Goal: Task Accomplishment & Management: Use online tool/utility

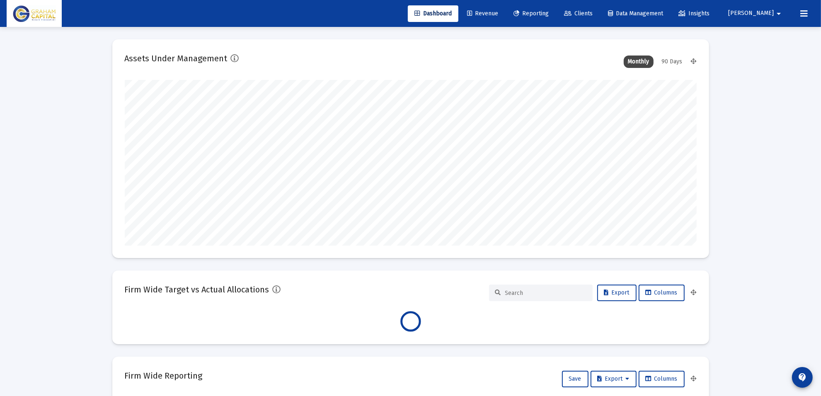
scroll to position [166, 308]
click at [548, 13] on span "Reporting" at bounding box center [530, 13] width 35 height 7
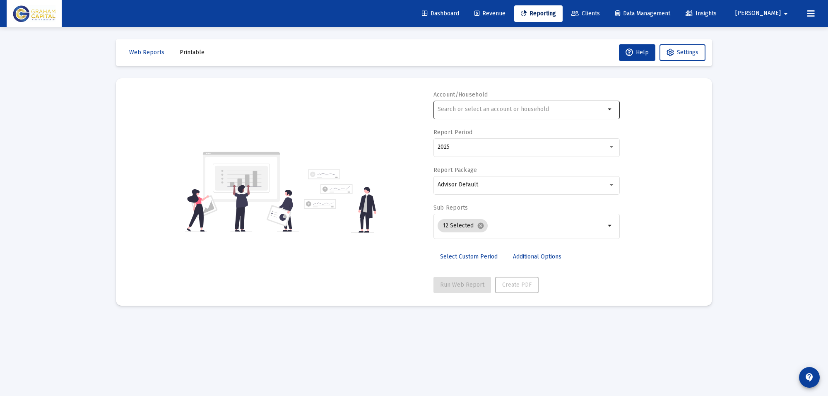
click at [480, 108] on input "text" at bounding box center [522, 109] width 168 height 7
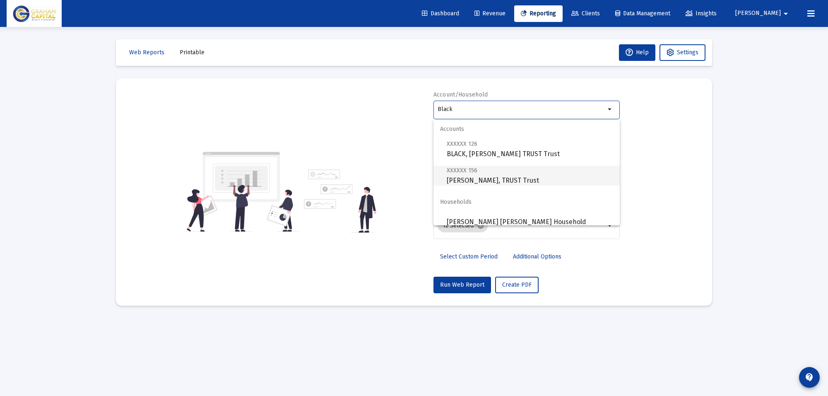
click at [497, 176] on span "XXXXXX 156 [PERSON_NAME], TRUST Trust" at bounding box center [530, 175] width 167 height 20
type input "[PERSON_NAME], TRUST Trust"
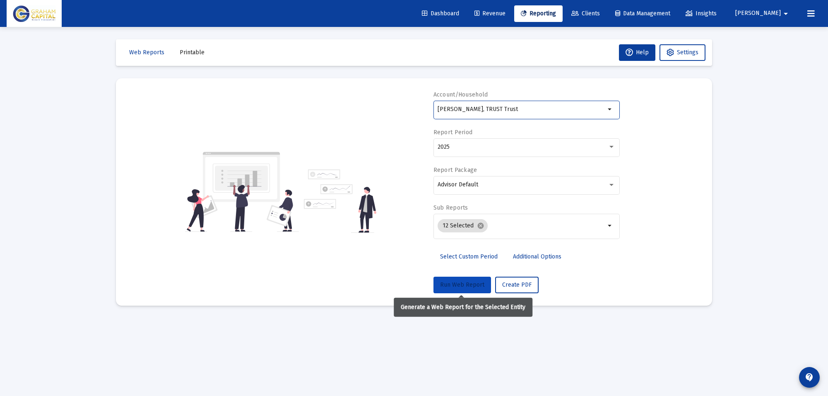
click at [476, 283] on span "Run Web Report" at bounding box center [462, 284] width 44 height 7
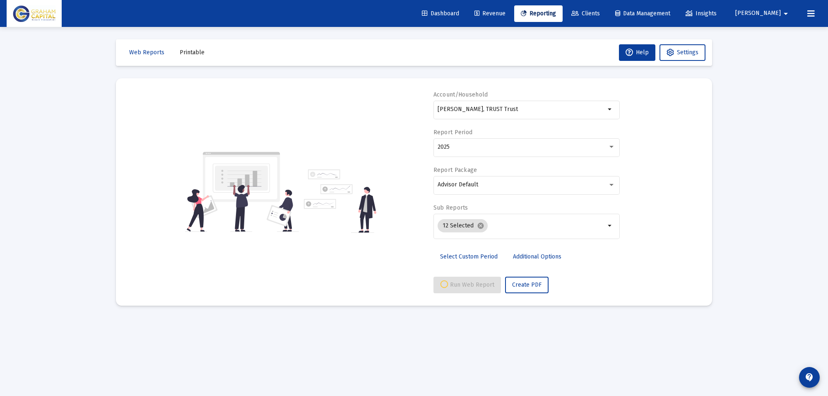
select select "View all"
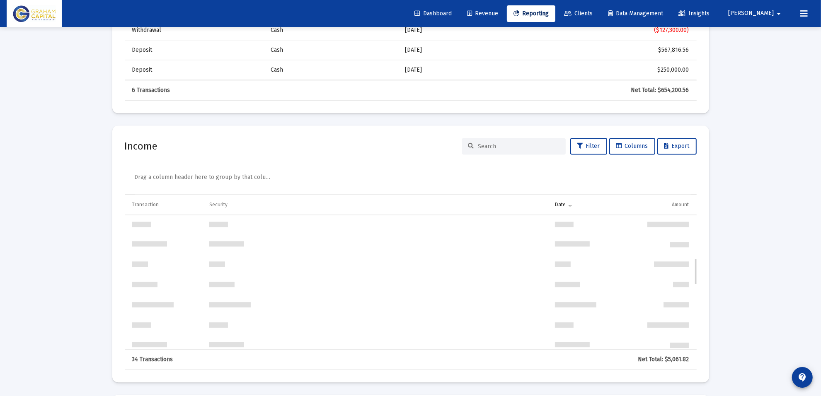
scroll to position [218, 0]
